Goal: Task Accomplishment & Management: Manage account settings

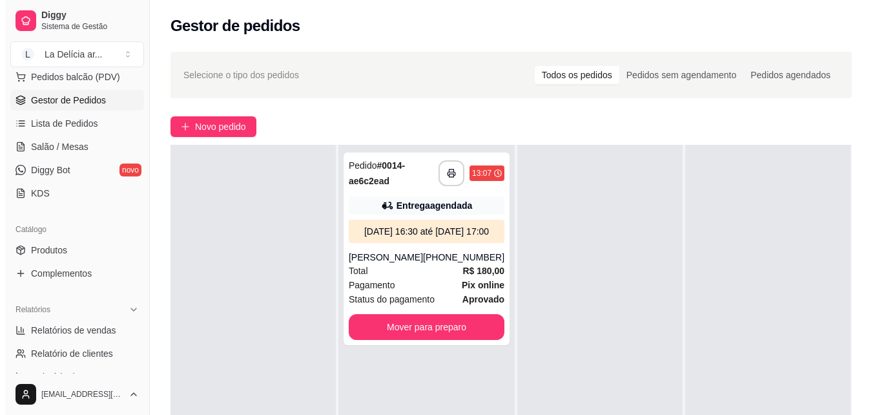
scroll to position [194, 0]
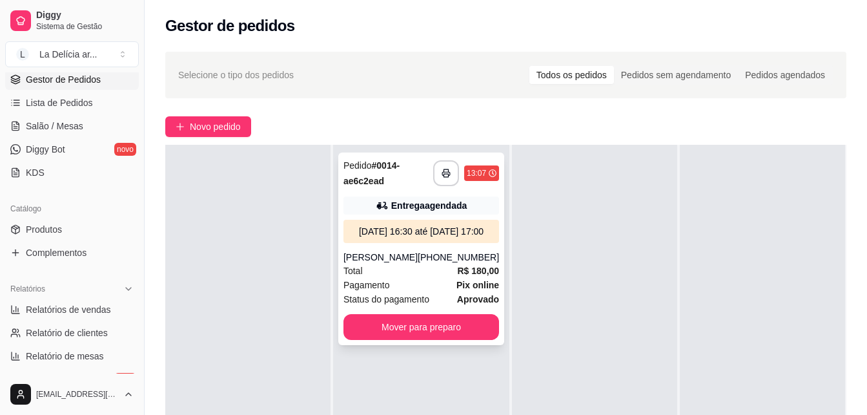
click at [396, 238] on div "[DATE] 16:30 até [DATE] 17:00" at bounding box center [421, 231] width 145 height 13
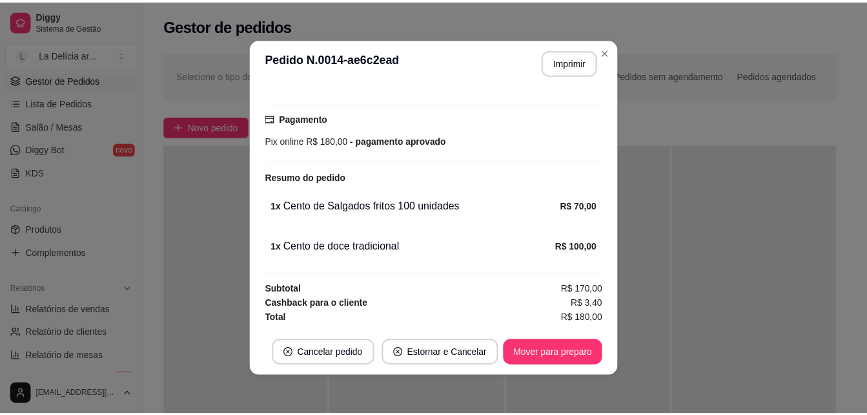
scroll to position [3, 0]
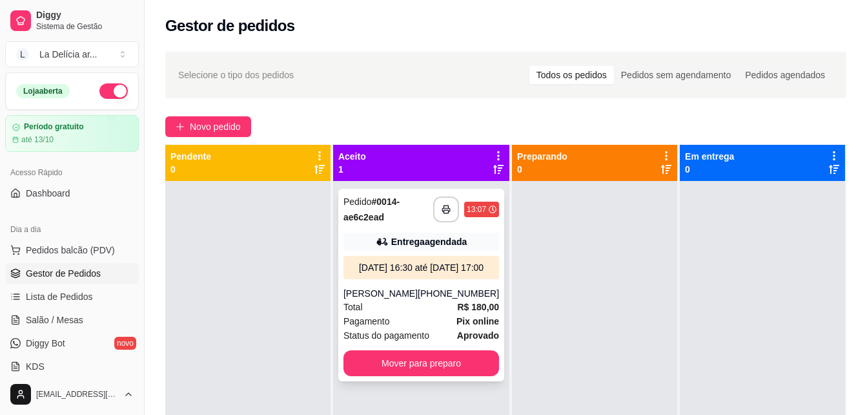
click at [410, 257] on div "[DATE] 16:30 até [DATE] 17:00" at bounding box center [422, 267] width 156 height 23
click at [455, 70] on div "Selecione o tipo dos pedidos Todos os pedidos Pedidos sem agendamento Pedidos a…" at bounding box center [505, 75] width 655 height 21
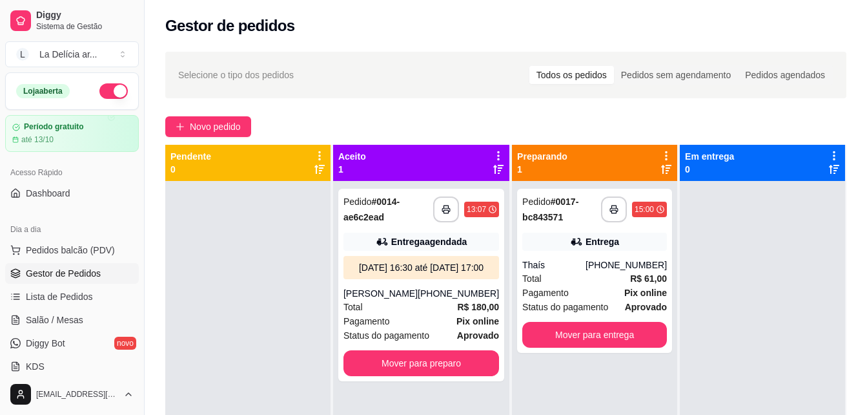
click at [451, 42] on div "Gestor de pedidos" at bounding box center [506, 22] width 723 height 44
click at [579, 272] on div "Total R$ 61,00" at bounding box center [594, 278] width 145 height 14
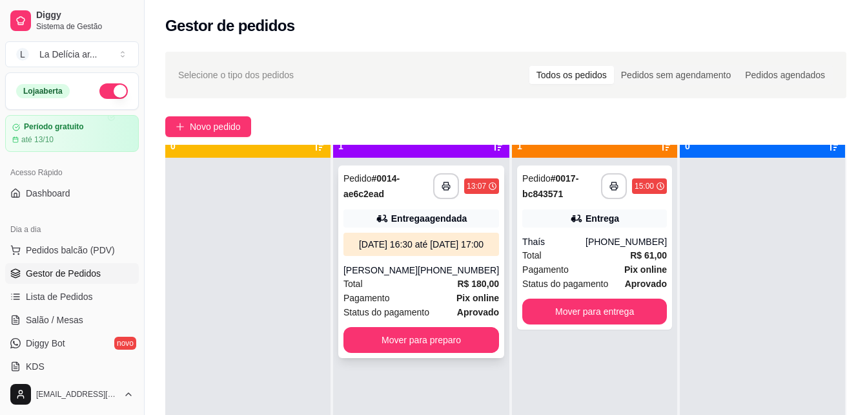
scroll to position [36, 0]
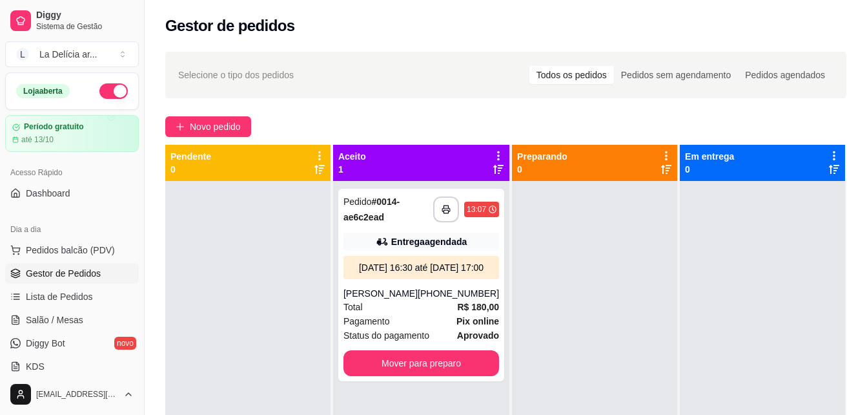
click at [256, 247] on div at bounding box center [247, 388] width 165 height 415
click at [272, 305] on div at bounding box center [247, 388] width 165 height 415
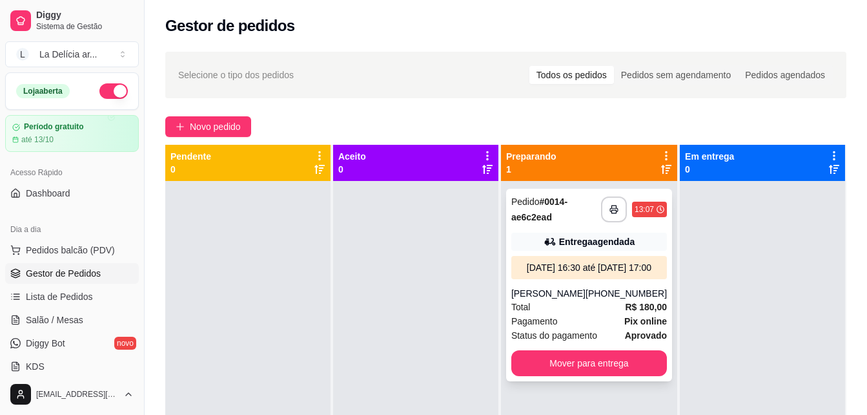
click at [566, 209] on div "Pedido # 0014-ae6c2ead" at bounding box center [556, 209] width 90 height 31
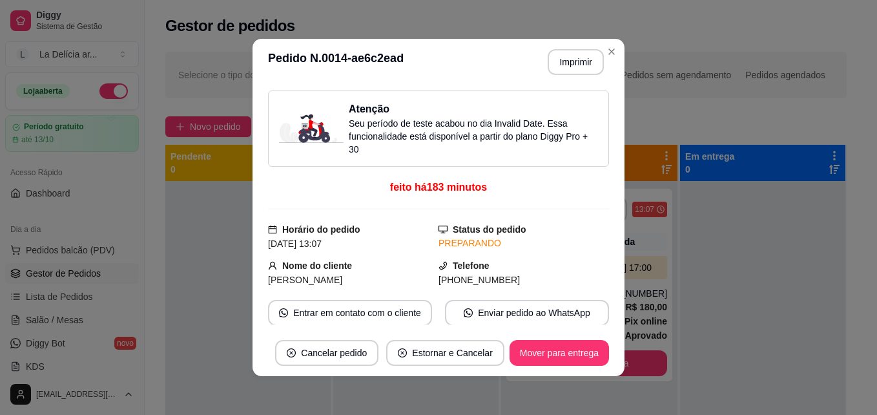
click at [279, 126] on img at bounding box center [311, 128] width 65 height 28
click at [314, 123] on img at bounding box center [311, 128] width 65 height 28
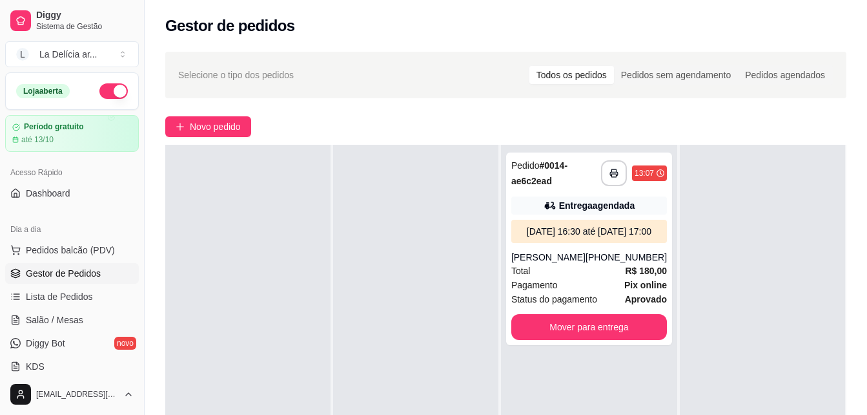
click at [413, 328] on div at bounding box center [415, 352] width 165 height 415
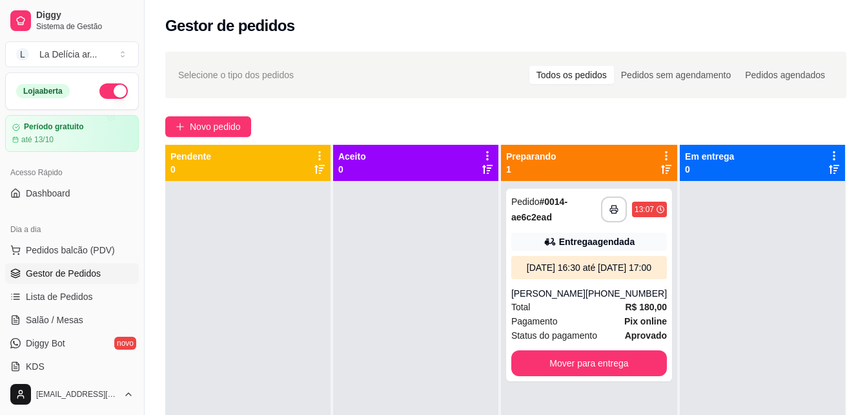
click at [446, 252] on div at bounding box center [415, 388] width 165 height 415
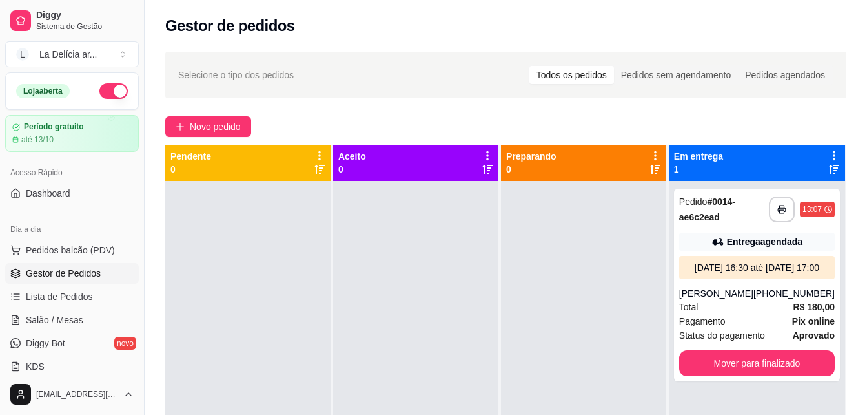
drag, startPoint x: 446, startPoint y: 252, endPoint x: 395, endPoint y: 202, distance: 72.1
click at [447, 252] on div at bounding box center [415, 388] width 165 height 415
click at [590, 285] on div at bounding box center [583, 388] width 165 height 415
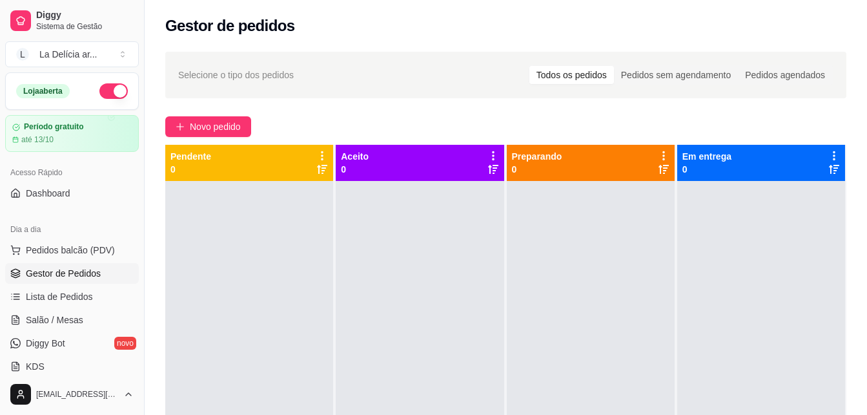
click at [249, 250] on div at bounding box center [249, 388] width 168 height 415
click at [444, 247] on div at bounding box center [420, 388] width 168 height 415
